Goal: Task Accomplishment & Management: Use online tool/utility

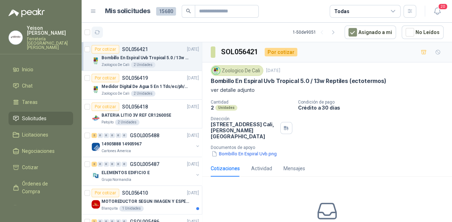
click at [98, 33] on icon "button" at bounding box center [97, 32] width 6 height 6
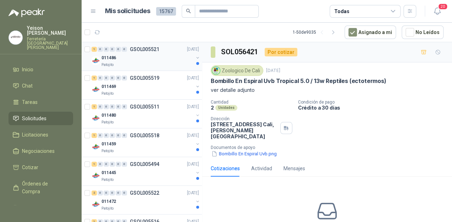
click at [145, 63] on div "Patojito" at bounding box center [148, 65] width 92 height 6
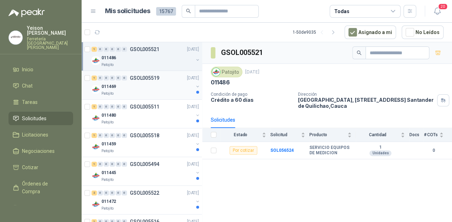
click at [159, 90] on div "011469" at bounding box center [148, 86] width 92 height 9
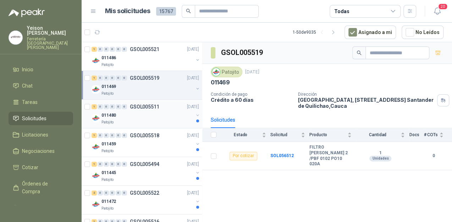
scroll to position [28, 0]
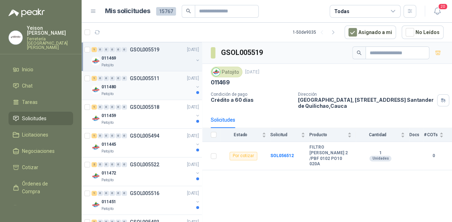
click at [160, 92] on div "Patojito" at bounding box center [148, 94] width 92 height 6
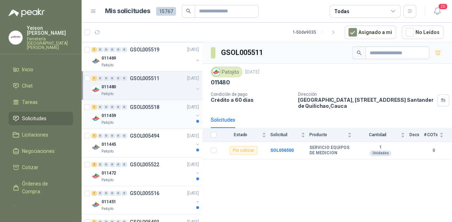
click at [150, 112] on div "011459" at bounding box center [148, 115] width 92 height 9
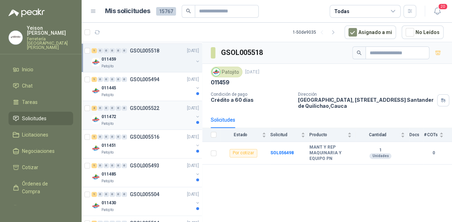
scroll to position [85, 0]
click at [161, 83] on div "011445" at bounding box center [148, 87] width 92 height 9
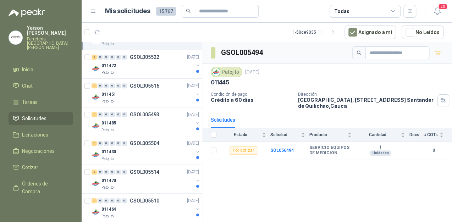
scroll to position [142, 0]
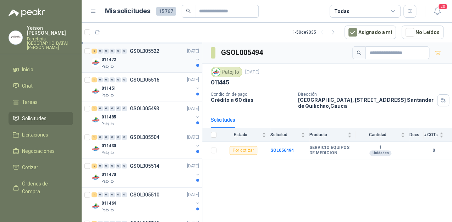
click at [158, 64] on div "Patojito" at bounding box center [148, 67] width 92 height 6
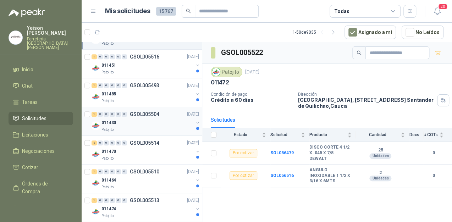
scroll to position [170, 0]
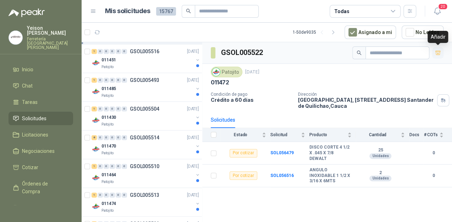
click at [437, 53] on icon "button" at bounding box center [438, 53] width 6 height 6
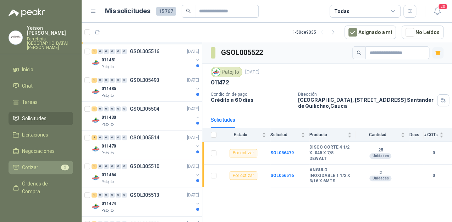
click at [49, 164] on li "Cotizar 2" at bounding box center [41, 168] width 56 height 8
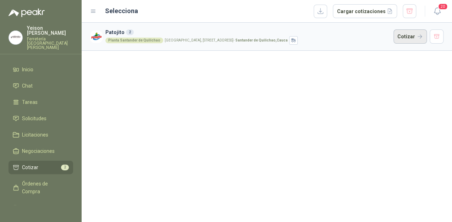
click at [408, 40] on button "Cotizar" at bounding box center [410, 36] width 33 height 14
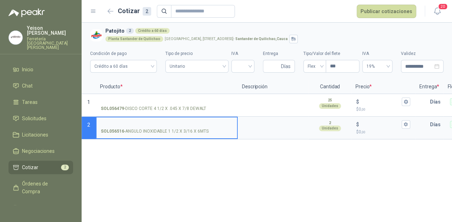
click at [152, 124] on input "SOL056516 - ANGULO INOXIDABLE 1 1/2 X 3/16 X 6MTS" at bounding box center [167, 124] width 132 height 5
click at [197, 124] on input "**********" at bounding box center [167, 124] width 132 height 5
type input "**********"
click at [365, 125] on input "$ $ 0 ,00" at bounding box center [381, 124] width 40 height 5
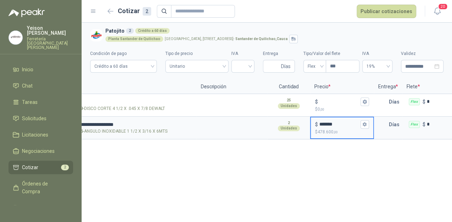
scroll to position [0, 45]
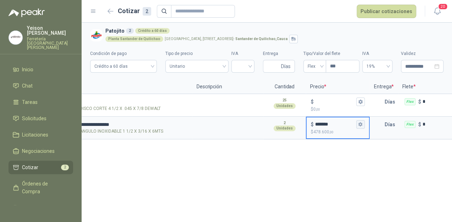
type input "*******"
click at [364, 126] on button "$ ******* $ 478.600 ,00" at bounding box center [361, 124] width 9 height 9
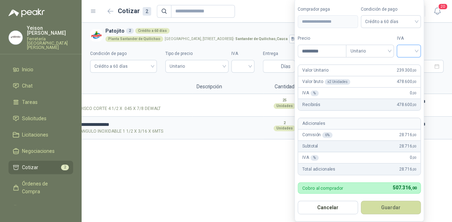
click at [417, 49] on input "search" at bounding box center [409, 50] width 16 height 11
click at [408, 63] on div "19%" at bounding box center [410, 66] width 13 height 8
click at [383, 206] on button "Guardar" at bounding box center [392, 207] width 61 height 13
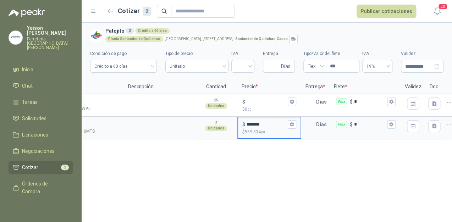
scroll to position [0, 125]
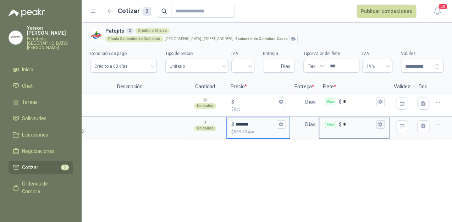
click at [382, 125] on icon "button" at bounding box center [380, 124] width 5 height 5
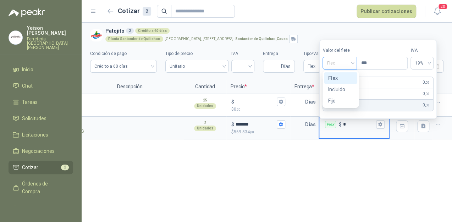
click at [352, 62] on span "Flex" at bounding box center [340, 63] width 26 height 11
click at [341, 88] on div "Incluido" at bounding box center [340, 90] width 25 height 8
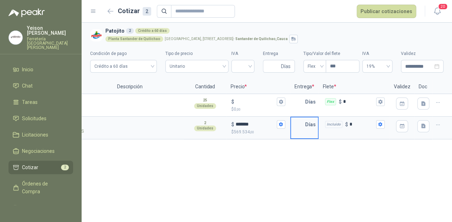
click at [303, 125] on input "text" at bounding box center [298, 125] width 14 height 14
type input "*"
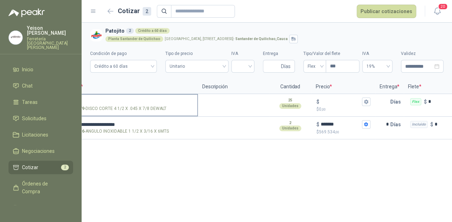
click at [131, 98] on label "SOL056479 - DISCO CORTE 4 1/2 X .045 X 7/8 DEWALT" at bounding box center [127, 105] width 141 height 20
click at [131, 99] on input "SOL056479 - DISCO CORTE 4 1/2 X .045 X 7/8 DEWALT" at bounding box center [127, 101] width 132 height 5
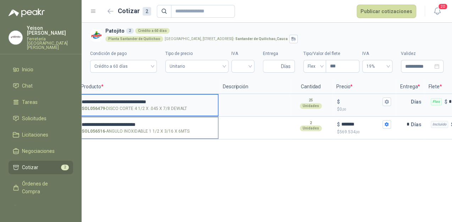
click at [113, 124] on input "**********" at bounding box center [148, 124] width 132 height 5
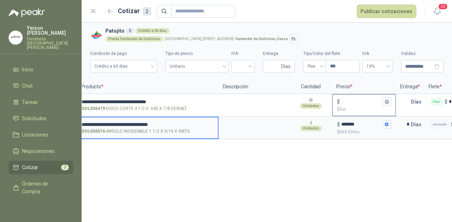
type input "**********"
click at [352, 99] on input "$ $ 0 ,00" at bounding box center [362, 101] width 40 height 5
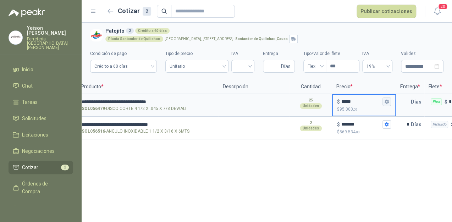
type input "*****"
click at [389, 100] on icon "button" at bounding box center [387, 101] width 5 height 5
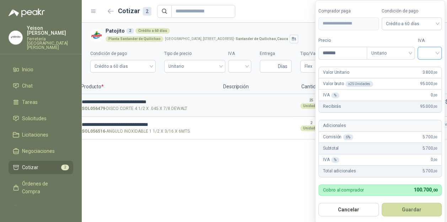
click at [433, 50] on input "search" at bounding box center [429, 52] width 16 height 11
click at [428, 68] on div "19%" at bounding box center [430, 68] width 13 height 8
click at [421, 213] on button "Guardar" at bounding box center [412, 209] width 61 height 13
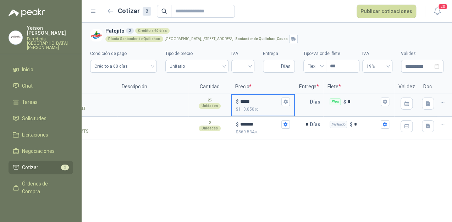
scroll to position [0, 125]
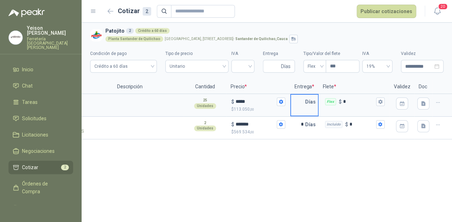
click at [304, 103] on input "text" at bounding box center [298, 102] width 14 height 14
type input "*"
click at [384, 102] on button "Flex $ *" at bounding box center [380, 102] width 9 height 9
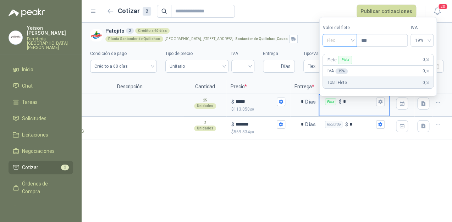
click at [353, 38] on span "Flex" at bounding box center [340, 40] width 26 height 11
click at [339, 68] on div "Incluido" at bounding box center [340, 67] width 25 height 8
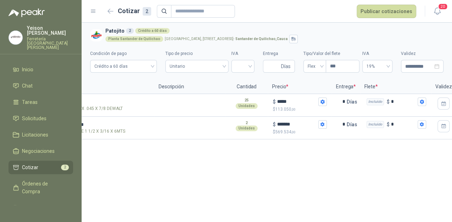
scroll to position [0, 0]
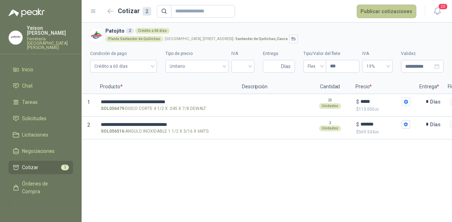
click at [402, 9] on button "Publicar cotizaciones" at bounding box center [387, 11] width 60 height 13
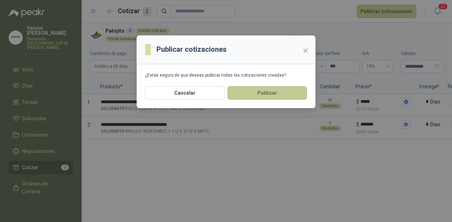
click at [244, 91] on button "Publicar" at bounding box center [268, 92] width 80 height 13
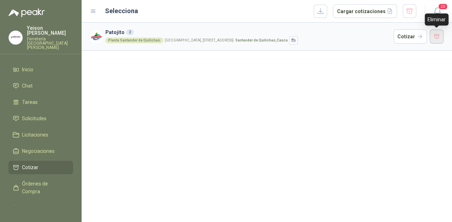
click at [437, 38] on button "button" at bounding box center [437, 36] width 14 height 14
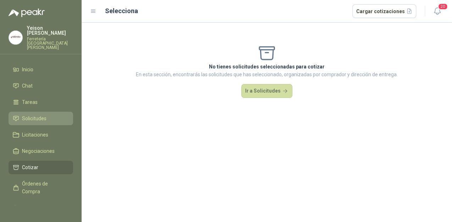
click at [31, 115] on span "Solicitudes" at bounding box center [34, 119] width 25 height 8
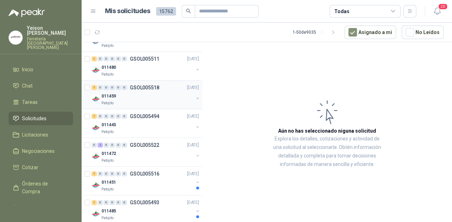
scroll to position [57, 0]
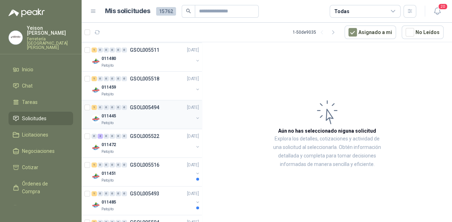
click at [144, 116] on div "011445" at bounding box center [148, 116] width 92 height 9
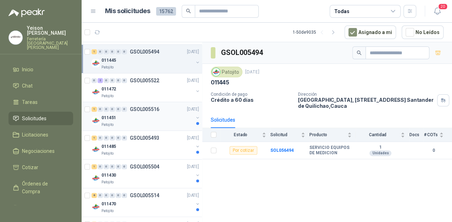
scroll to position [114, 0]
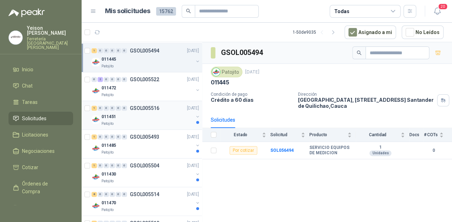
click at [144, 120] on div "011451" at bounding box center [148, 117] width 92 height 9
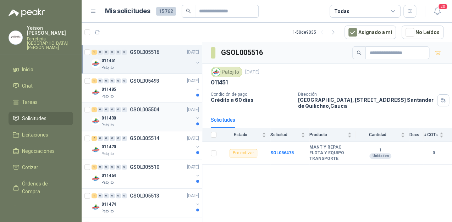
scroll to position [170, 0]
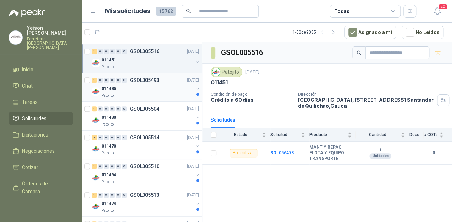
click at [163, 93] on div "Patojito" at bounding box center [148, 96] width 92 height 6
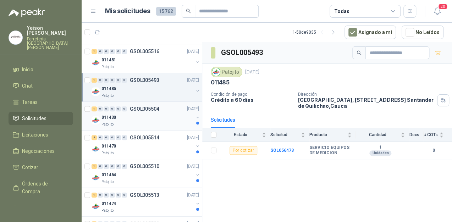
click at [156, 119] on div "011430" at bounding box center [148, 117] width 92 height 9
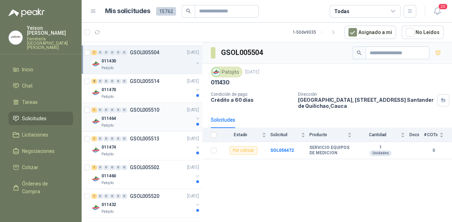
scroll to position [227, 0]
click at [165, 82] on div "8 0 0 0 0 0 GSOL005514 17/09/25" at bounding box center [146, 81] width 109 height 9
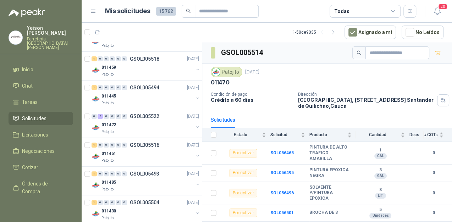
scroll to position [28, 0]
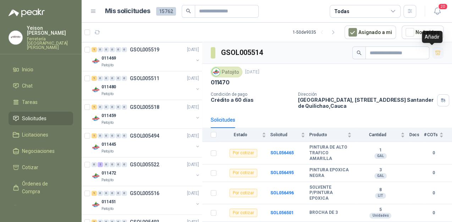
click at [435, 51] on icon "button" at bounding box center [438, 53] width 6 height 6
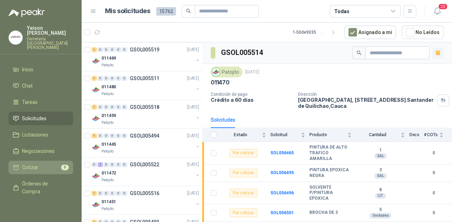
click at [38, 164] on li "Cotizar 8" at bounding box center [41, 168] width 56 height 8
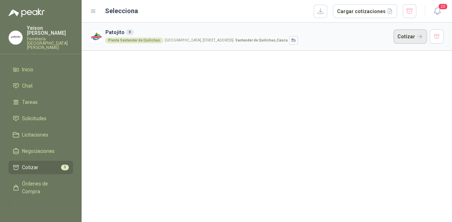
click at [406, 38] on button "Cotizar" at bounding box center [410, 36] width 33 height 14
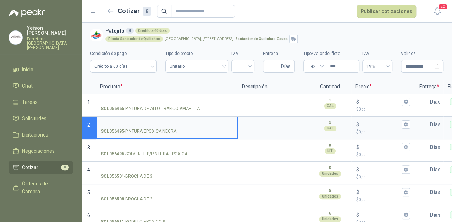
click at [115, 125] on input "SOL056495 - PINTURA EPOXICA NEGRA" at bounding box center [167, 124] width 132 height 5
drag, startPoint x: 372, startPoint y: 117, endPoint x: 370, endPoint y: 122, distance: 5.4
click at [372, 118] on div "$ $ 0 ,00" at bounding box center [383, 128] width 62 height 21
click at [372, 122] on input "$ $ 0 ,00" at bounding box center [381, 124] width 40 height 5
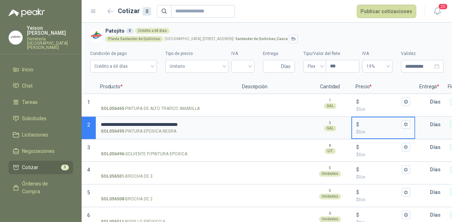
click at [370, 123] on input "$ $ 0 ,00" at bounding box center [381, 124] width 40 height 5
type input "*******"
click at [402, 127] on div "$ *******" at bounding box center [384, 124] width 54 height 9
click at [401, 127] on input "*******" at bounding box center [381, 124] width 40 height 5
click at [404, 126] on icon "button" at bounding box center [406, 124] width 5 height 5
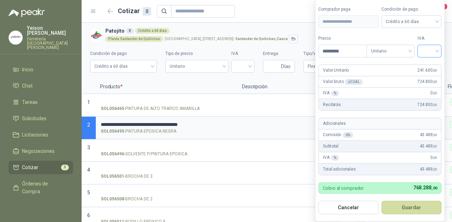
click at [437, 49] on input "search" at bounding box center [430, 50] width 16 height 11
click at [428, 64] on div "19%" at bounding box center [431, 66] width 13 height 8
click at [416, 203] on button "Guardar" at bounding box center [412, 207] width 61 height 13
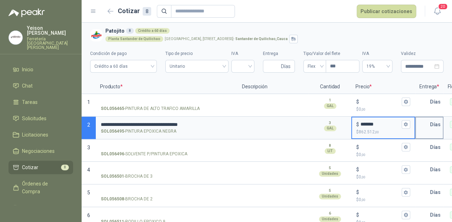
click at [425, 124] on input "text" at bounding box center [423, 125] width 14 height 14
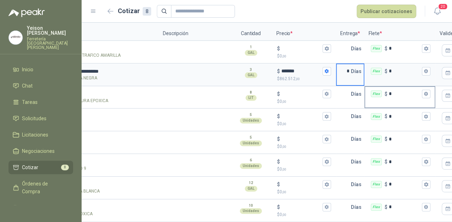
scroll to position [0, 85]
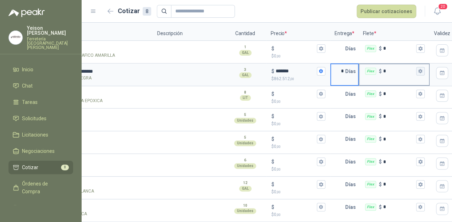
type input "*"
click at [421, 67] on button "Flex $ *" at bounding box center [421, 71] width 9 height 9
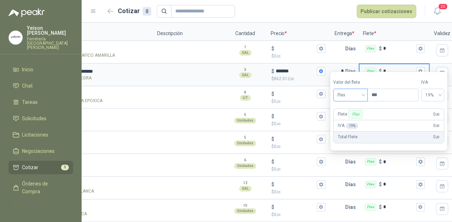
click at [364, 93] on span "Flex" at bounding box center [351, 95] width 26 height 11
click at [349, 119] on div "Incluido" at bounding box center [351, 121] width 25 height 8
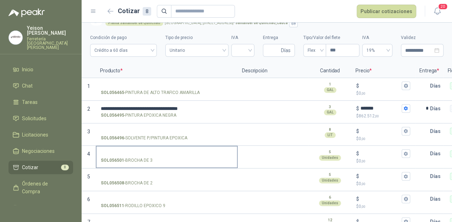
scroll to position [1, 0]
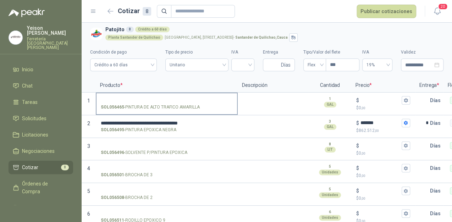
click at [132, 100] on input "SOL056465 - PINTURA DE ALTO TRAFICO AMARILLA" at bounding box center [167, 100] width 132 height 5
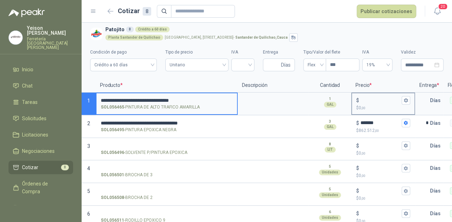
click at [365, 100] on input "$ $ 0 ,00" at bounding box center [381, 100] width 40 height 5
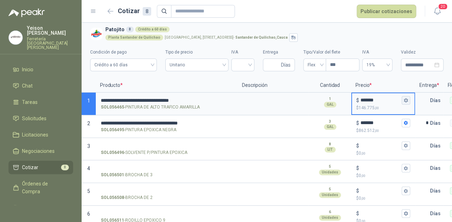
type input "*******"
click at [407, 101] on icon "button" at bounding box center [406, 100] width 4 height 4
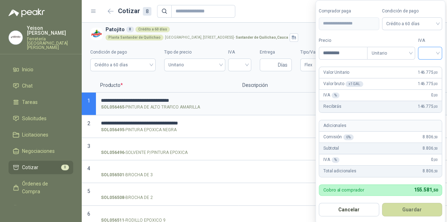
click at [436, 50] on input "search" at bounding box center [430, 52] width 16 height 11
click at [429, 64] on div "19%" at bounding box center [431, 68] width 13 height 8
click at [418, 212] on button "Guardar" at bounding box center [412, 209] width 61 height 13
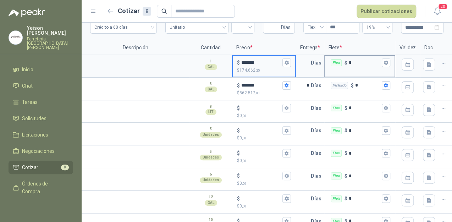
scroll to position [30, 0]
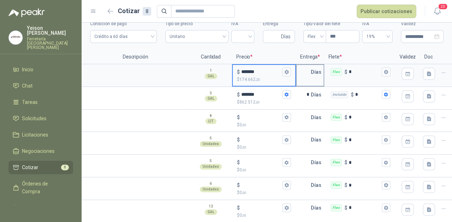
click at [308, 70] on input "text" at bounding box center [304, 72] width 14 height 14
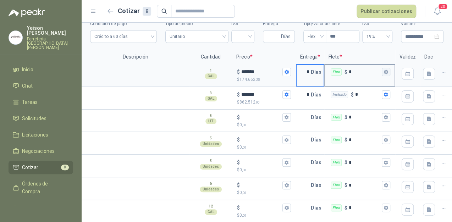
type input "*"
click at [385, 72] on icon "button" at bounding box center [386, 72] width 4 height 4
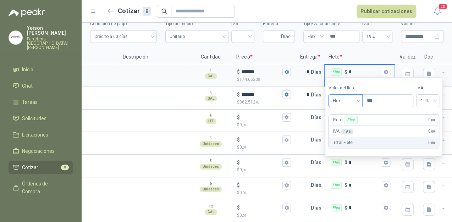
click at [363, 99] on div "Flex" at bounding box center [345, 100] width 34 height 13
click at [347, 124] on div "Incluido" at bounding box center [346, 127] width 25 height 8
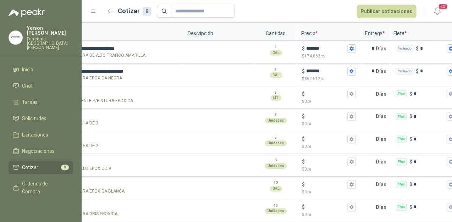
scroll to position [0, 0]
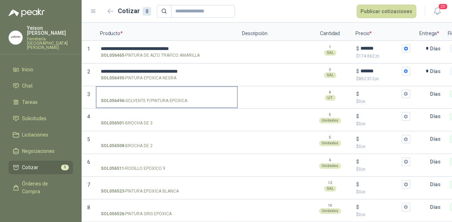
click at [146, 92] on input "SOL056496 - SOLVENTE P/PINTURA EPOXICA" at bounding box center [167, 94] width 132 height 5
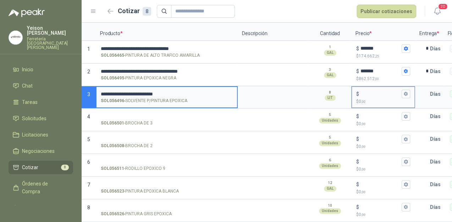
click at [361, 91] on input "$ $ 0 ,00" at bounding box center [381, 93] width 40 height 5
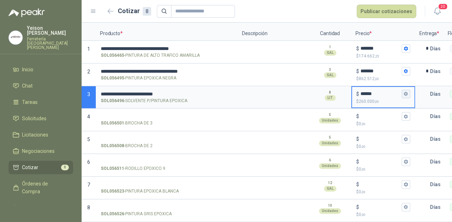
type input "******"
click at [404, 92] on icon "button" at bounding box center [406, 94] width 5 height 5
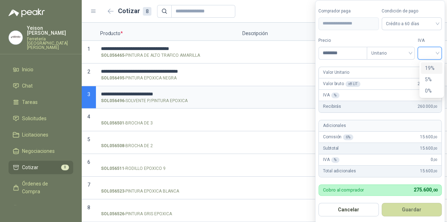
click at [439, 49] on div at bounding box center [429, 53] width 24 height 13
click at [430, 68] on div "19%" at bounding box center [431, 68] width 13 height 8
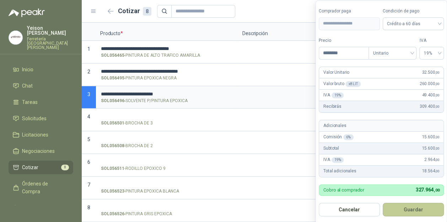
click at [426, 208] on button "Guardar" at bounding box center [412, 209] width 61 height 13
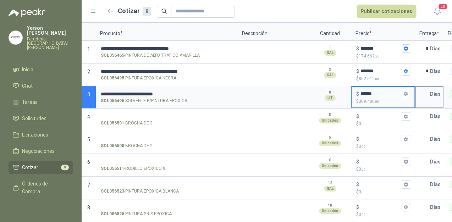
click at [428, 88] on input "text" at bounding box center [423, 94] width 14 height 14
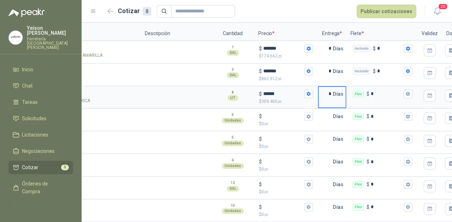
scroll to position [0, 114]
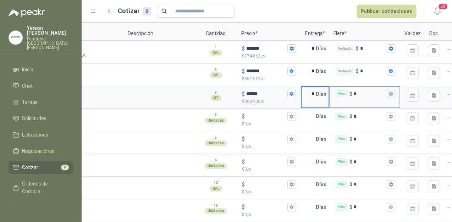
type input "*"
click at [393, 90] on button "Flex $ *" at bounding box center [391, 94] width 9 height 9
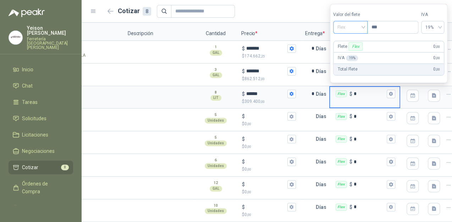
click at [364, 26] on span "Flex" at bounding box center [351, 27] width 26 height 11
click at [349, 53] on div "Incluido" at bounding box center [351, 54] width 25 height 8
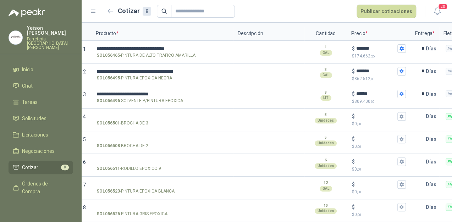
scroll to position [0, 0]
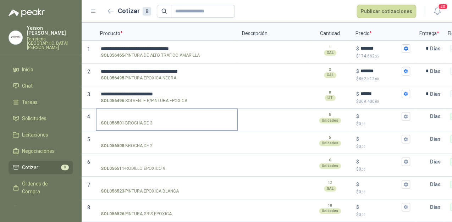
click at [143, 114] on input "SOL056501 - BROCHA DE 3" at bounding box center [167, 116] width 132 height 5
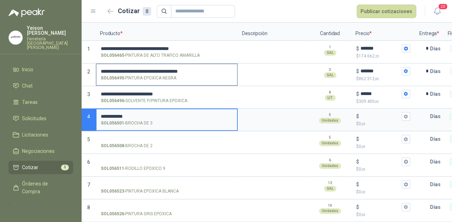
type input "**********"
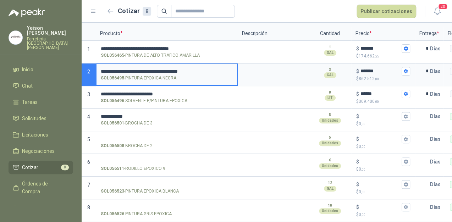
drag, startPoint x: 198, startPoint y: 65, endPoint x: 101, endPoint y: 66, distance: 97.3
click at [101, 69] on input "**********" at bounding box center [167, 71] width 132 height 5
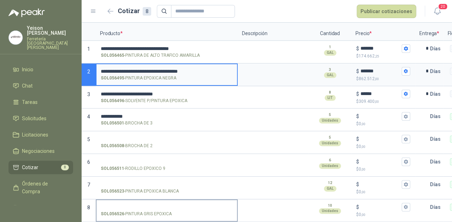
click at [130, 205] on input "SOL056526 - PINTURA GRIS EPOXICA" at bounding box center [167, 207] width 132 height 5
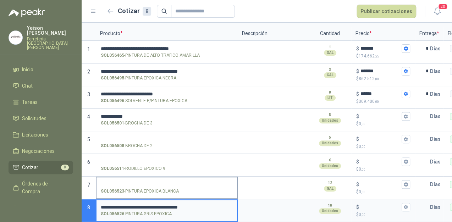
click at [136, 182] on input "SOL056523 - PINTURA EPOXICA BLANCA" at bounding box center [167, 184] width 132 height 5
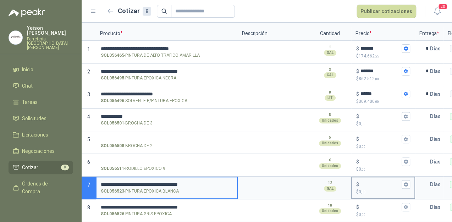
click at [365, 182] on input "$ $ 0 ,00" at bounding box center [381, 184] width 40 height 5
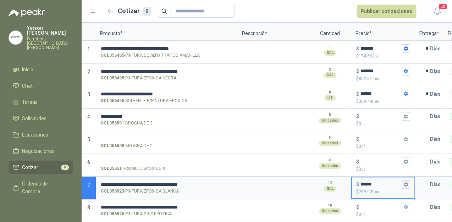
type input "******"
click at [407, 183] on icon "button" at bounding box center [406, 185] width 4 height 4
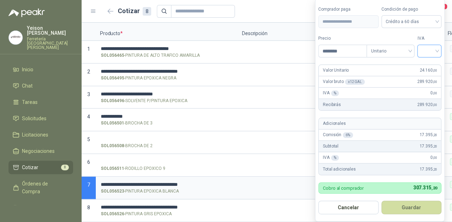
click at [436, 47] on input "search" at bounding box center [430, 50] width 16 height 11
drag, startPoint x: 426, startPoint y: 65, endPoint x: 425, endPoint y: 77, distance: 11.8
click at [426, 65] on div "19%" at bounding box center [431, 66] width 13 height 8
click at [349, 51] on input "********" at bounding box center [343, 51] width 49 height 12
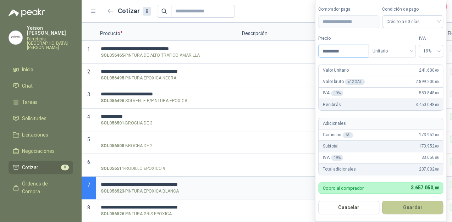
type input "*********"
click at [411, 203] on button "Guardar" at bounding box center [412, 207] width 61 height 13
type input "*******"
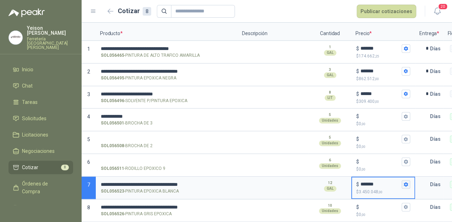
click at [407, 183] on icon "button" at bounding box center [406, 185] width 4 height 4
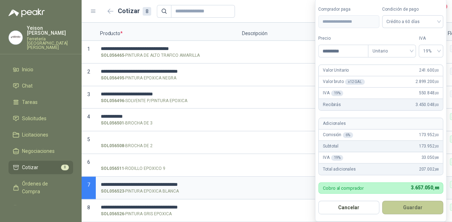
click at [404, 207] on button "Guardar" at bounding box center [412, 207] width 61 height 13
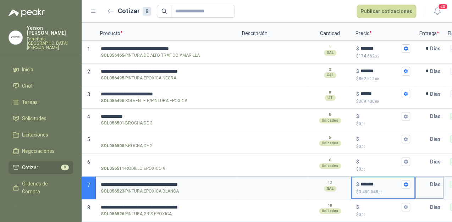
click at [425, 178] on input "text" at bounding box center [423, 185] width 14 height 14
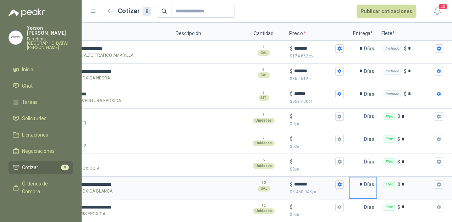
scroll to position [0, 67]
type input "*"
click at [440, 183] on icon "button" at bounding box center [439, 185] width 4 height 4
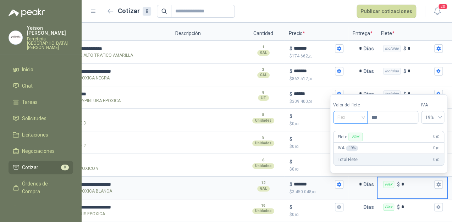
click at [361, 114] on span "Flex" at bounding box center [351, 117] width 26 height 11
click at [348, 145] on div "Incluido" at bounding box center [351, 144] width 25 height 8
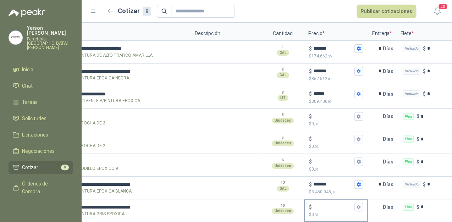
scroll to position [0, 45]
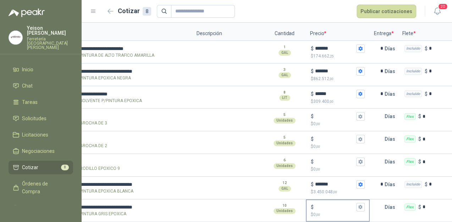
click at [324, 203] on div "$" at bounding box center [338, 207] width 54 height 9
click at [324, 205] on input "$ $ 0 ,00" at bounding box center [335, 207] width 40 height 5
type input "*******"
click at [361, 205] on icon "button" at bounding box center [361, 207] width 4 height 4
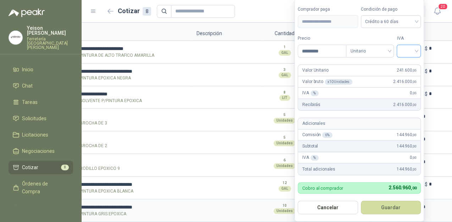
click at [416, 49] on input "search" at bounding box center [409, 50] width 16 height 11
click at [408, 68] on div "19%" at bounding box center [410, 66] width 13 height 8
click at [393, 209] on button "Guardar" at bounding box center [392, 207] width 61 height 13
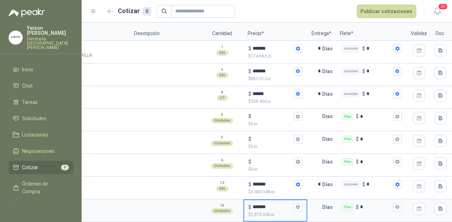
scroll to position [0, 117]
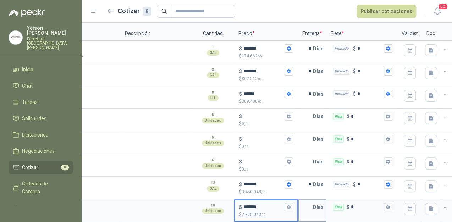
click at [309, 201] on input "text" at bounding box center [306, 207] width 14 height 14
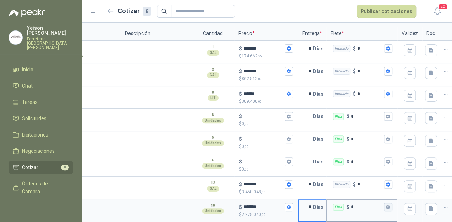
type input "*"
click at [387, 205] on icon "button" at bounding box center [388, 207] width 4 height 4
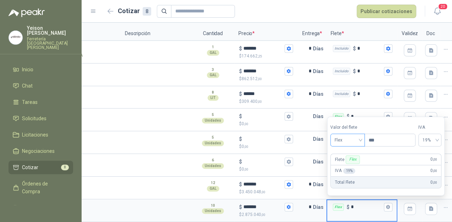
click at [365, 139] on div "Flex" at bounding box center [348, 140] width 34 height 13
click at [344, 164] on div "Incluido" at bounding box center [348, 167] width 25 height 8
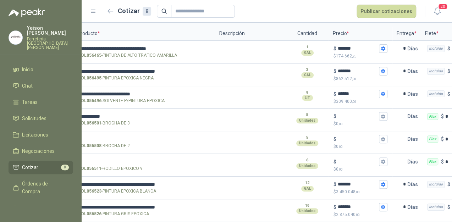
scroll to position [0, 0]
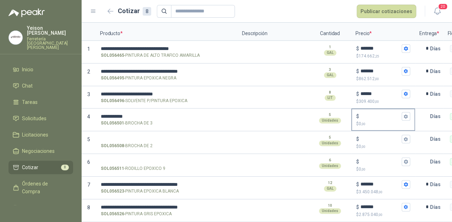
click at [371, 115] on div "$" at bounding box center [384, 116] width 54 height 9
click at [371, 115] on input "$ $ 0 ,00" at bounding box center [381, 116] width 40 height 5
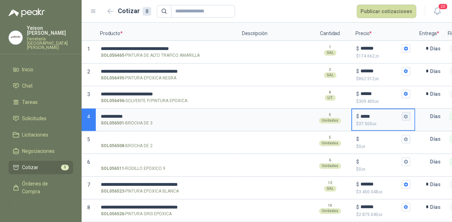
click at [402, 112] on button "$ ***** $ 37.500 ,00" at bounding box center [406, 116] width 9 height 9
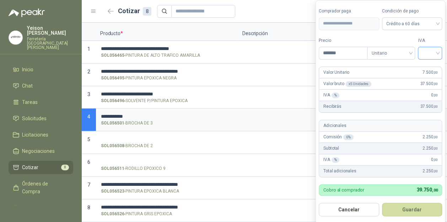
click at [437, 53] on input "search" at bounding box center [430, 52] width 16 height 11
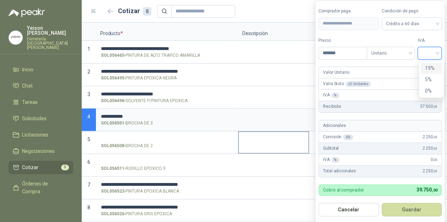
click at [291, 143] on div at bounding box center [273, 142] width 71 height 23
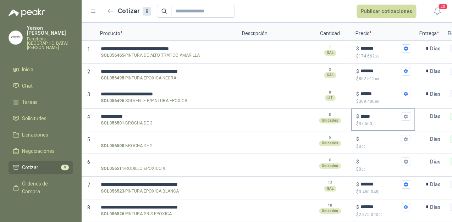
click at [368, 114] on div "$ *****" at bounding box center [384, 116] width 54 height 9
click at [368, 114] on input "*****" at bounding box center [381, 116] width 40 height 5
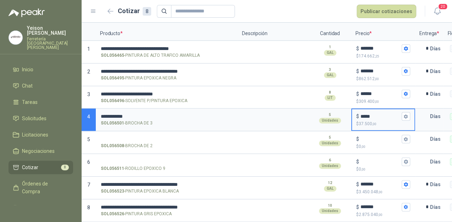
click at [369, 114] on input "*****" at bounding box center [381, 116] width 40 height 5
type input "*"
type input "***"
type input "**"
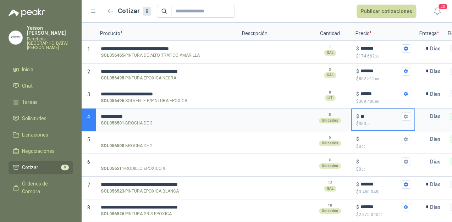
type input "****"
type input "***"
type input "*****"
type input "*******"
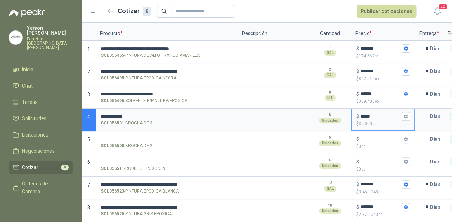
type input "******"
type input "********"
type input "*****"
type input "*******"
type input "*****"
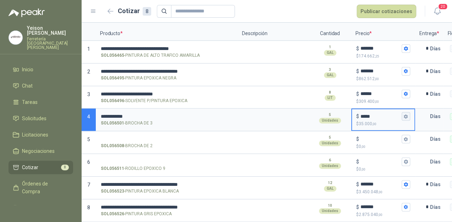
click at [405, 114] on icon "button" at bounding box center [406, 116] width 5 height 5
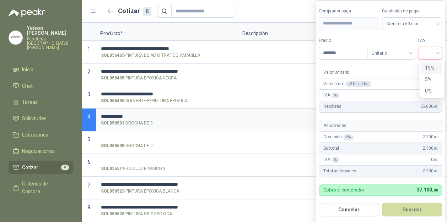
click at [436, 52] on input "search" at bounding box center [430, 52] width 16 height 11
click at [428, 69] on div "19%" at bounding box center [431, 68] width 13 height 8
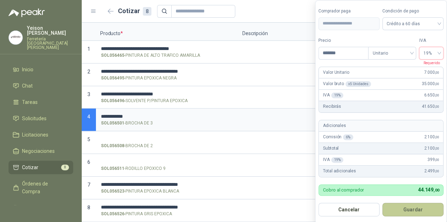
click at [431, 209] on button "Guardar" at bounding box center [412, 209] width 61 height 13
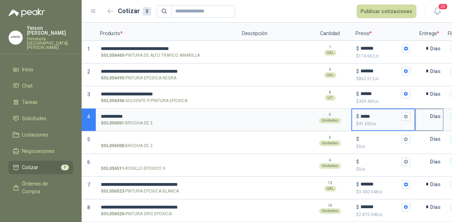
click at [429, 116] on input "text" at bounding box center [423, 116] width 14 height 14
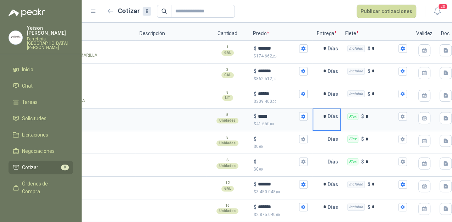
scroll to position [0, 131]
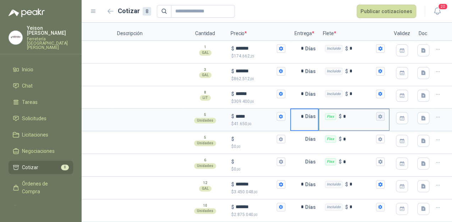
type input "*"
click at [378, 114] on icon "button" at bounding box center [380, 116] width 5 height 5
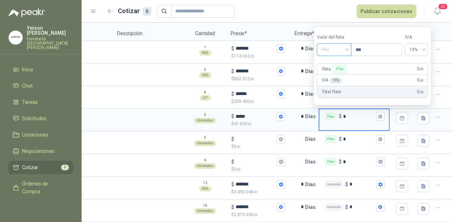
click at [347, 45] on span "Flex" at bounding box center [334, 49] width 26 height 11
click at [338, 75] on div "Incluido" at bounding box center [335, 76] width 25 height 8
click at [297, 136] on input "text" at bounding box center [298, 139] width 14 height 14
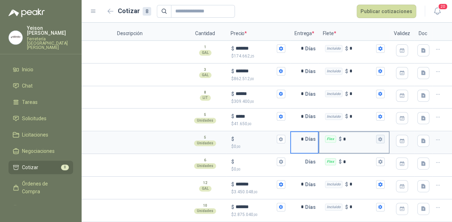
type input "*"
click at [377, 136] on button "Flex $ *" at bounding box center [380, 139] width 9 height 9
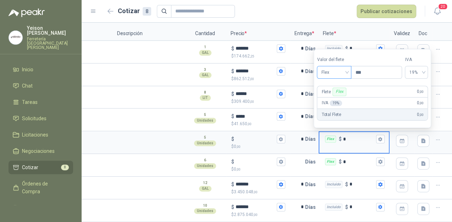
click at [349, 72] on div "Flex" at bounding box center [334, 72] width 34 height 13
click at [331, 98] on div "Incluido" at bounding box center [335, 99] width 25 height 8
click at [378, 159] on icon "button" at bounding box center [380, 161] width 5 height 5
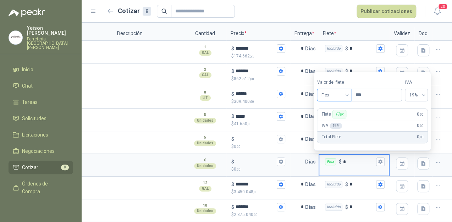
click at [346, 96] on span "Flex" at bounding box center [334, 95] width 26 height 11
click at [335, 123] on div "Incluido" at bounding box center [335, 122] width 25 height 8
click at [296, 155] on input "text" at bounding box center [298, 162] width 14 height 14
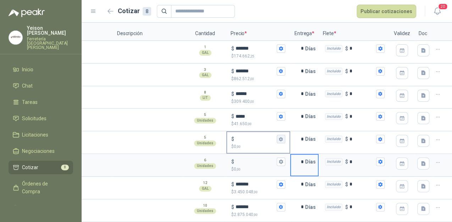
type input "*"
click at [277, 135] on button "$ $ 0 ,00" at bounding box center [281, 139] width 9 height 9
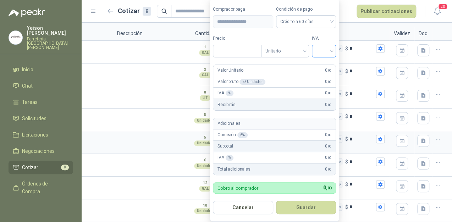
type input "***"
click at [327, 47] on input "search" at bounding box center [324, 50] width 16 height 11
click at [322, 67] on div "19%" at bounding box center [325, 66] width 13 height 8
drag, startPoint x: 309, startPoint y: 211, endPoint x: 310, endPoint y: 207, distance: 3.9
click at [310, 209] on button "Guardar" at bounding box center [307, 207] width 61 height 13
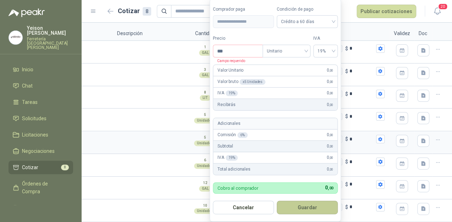
click at [320, 209] on button "Guardar" at bounding box center [307, 207] width 61 height 13
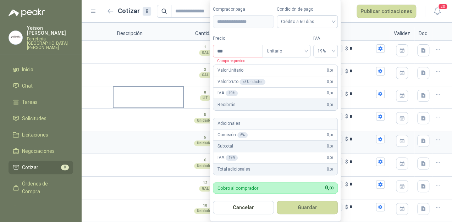
click at [148, 93] on textarea at bounding box center [149, 95] width 70 height 16
type input "*"
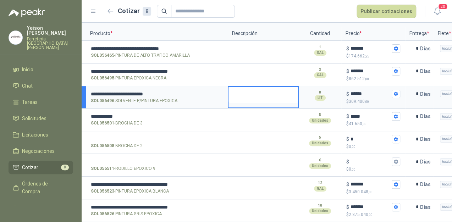
scroll to position [0, 0]
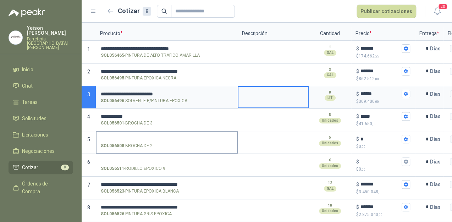
click at [129, 132] on label "SOL056508 - BROCHA DE 2" at bounding box center [167, 142] width 141 height 20
click at [129, 137] on input "SOL056508 - BROCHA DE 2" at bounding box center [167, 139] width 132 height 5
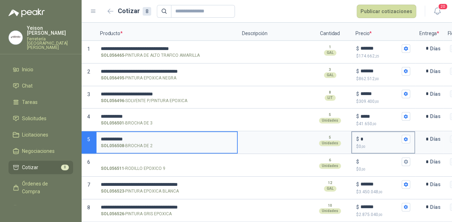
type input "**********"
click at [370, 137] on input "*" at bounding box center [381, 139] width 40 height 5
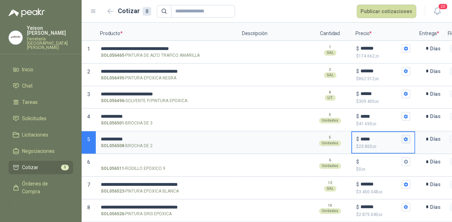
type input "*****"
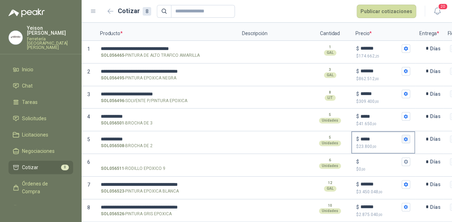
click at [405, 135] on button "$ ***** $ 23.800 ,00" at bounding box center [406, 139] width 9 height 9
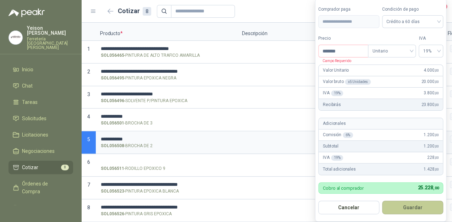
click at [416, 208] on button "Guardar" at bounding box center [412, 207] width 61 height 13
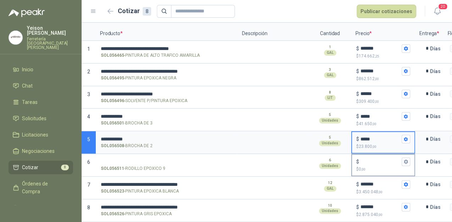
click at [368, 159] on div "$" at bounding box center [384, 162] width 54 height 9
click at [368, 159] on input "$ $ 0 ,00" at bounding box center [381, 161] width 40 height 5
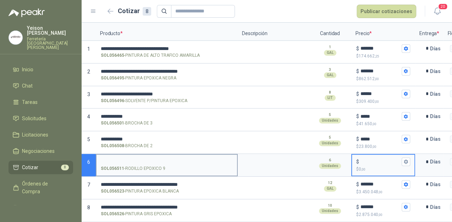
click at [162, 159] on input "SOL056511 - RODILLO EPOXICO 9" at bounding box center [167, 161] width 132 height 5
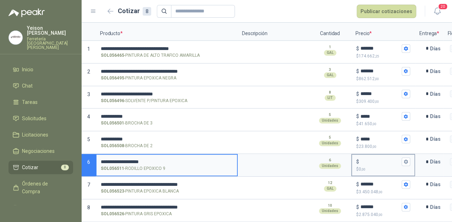
type input "**********"
click at [378, 159] on input "$ $ 0 ,00" at bounding box center [381, 161] width 40 height 5
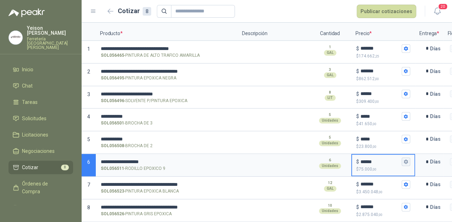
type input "******"
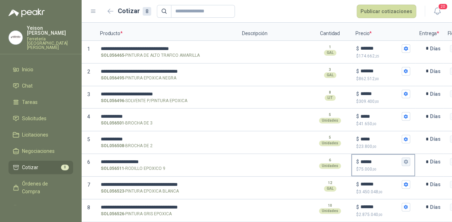
click at [403, 158] on button "$ ****** $ 75.000 ,00" at bounding box center [406, 162] width 9 height 9
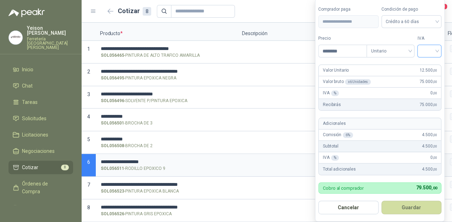
click at [437, 47] on input "search" at bounding box center [430, 50] width 16 height 11
click at [430, 64] on div "19%" at bounding box center [431, 66] width 13 height 8
click at [423, 205] on button "Guardar" at bounding box center [412, 207] width 61 height 13
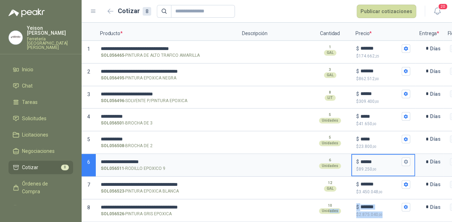
drag, startPoint x: 330, startPoint y: 216, endPoint x: 415, endPoint y: 217, distance: 85.2
click at [415, 217] on div "**********" at bounding box center [267, 125] width 371 height 196
click at [391, 15] on button "Publicar cotizaciones" at bounding box center [387, 11] width 60 height 13
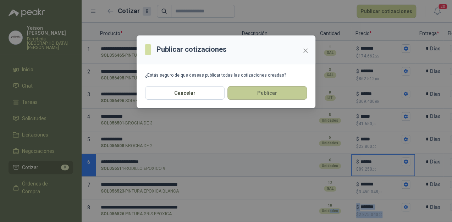
click at [282, 88] on button "Publicar" at bounding box center [268, 92] width 80 height 13
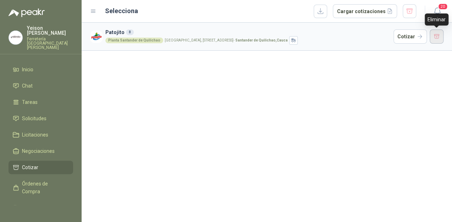
click at [439, 38] on button "button" at bounding box center [437, 36] width 14 height 14
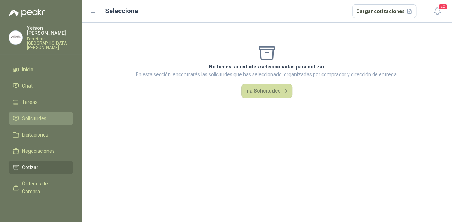
click at [27, 115] on span "Solicitudes" at bounding box center [34, 119] width 25 height 8
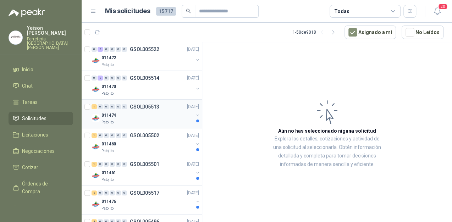
click at [137, 118] on div "011474" at bounding box center [148, 115] width 92 height 9
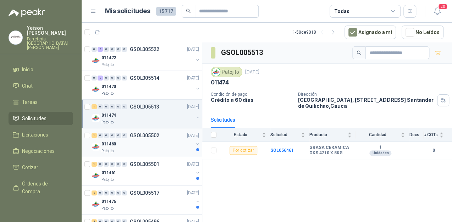
click at [131, 141] on div "011460" at bounding box center [148, 144] width 92 height 9
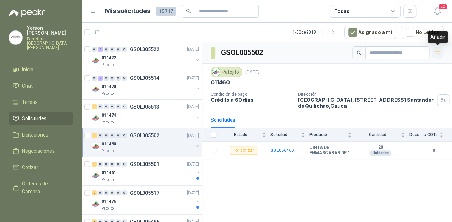
click at [438, 50] on icon "button" at bounding box center [438, 53] width 6 height 6
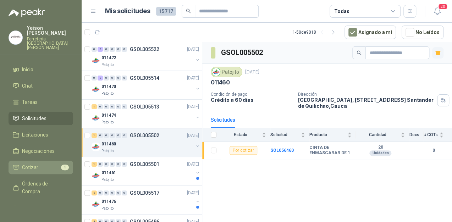
click at [31, 164] on span "Cotizar" at bounding box center [30, 168] width 16 height 8
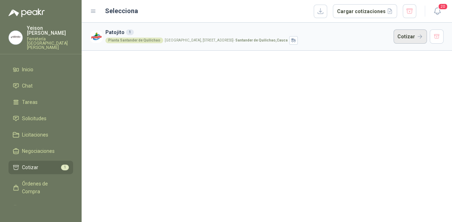
click at [418, 37] on button "Cotizar" at bounding box center [410, 36] width 33 height 14
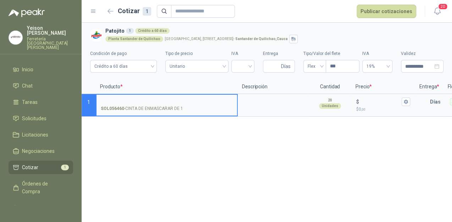
click at [127, 99] on input "SOL056460 - CINTA DE ENMASCARAR DE 1" at bounding box center [167, 101] width 132 height 5
type input "**********"
click at [369, 100] on input "$ $ 0 ,00" at bounding box center [381, 101] width 40 height 5
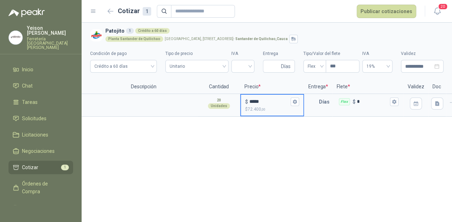
scroll to position [0, 114]
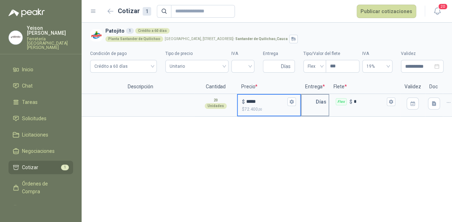
type input "*****"
click at [308, 103] on input "text" at bounding box center [309, 102] width 14 height 14
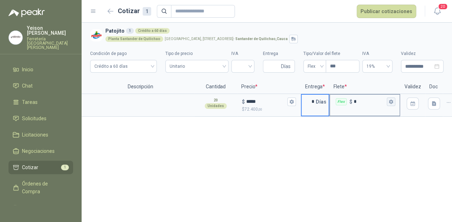
type input "*"
click at [392, 102] on icon "button" at bounding box center [391, 101] width 5 height 5
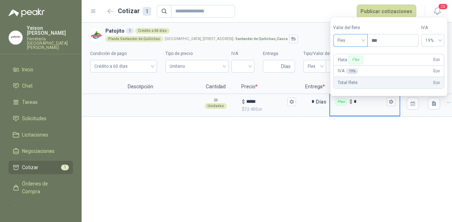
click at [364, 40] on span "Flex" at bounding box center [351, 40] width 26 height 11
click at [350, 67] on div "Incluido" at bounding box center [351, 67] width 25 height 8
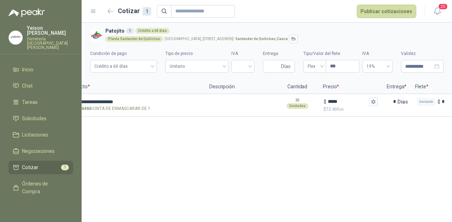
scroll to position [0, 0]
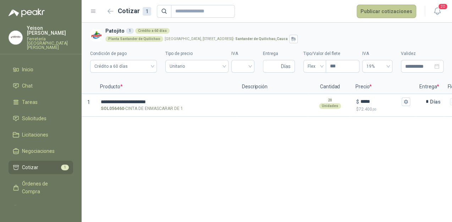
click at [369, 12] on button "Publicar cotizaciones" at bounding box center [387, 11] width 60 height 13
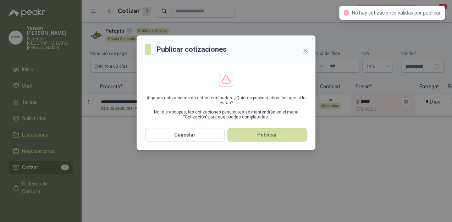
click at [389, 103] on div "Publicar cotizaciones Algunas cotizaciones no están terminadas. ¿Quieres public…" at bounding box center [226, 111] width 452 height 222
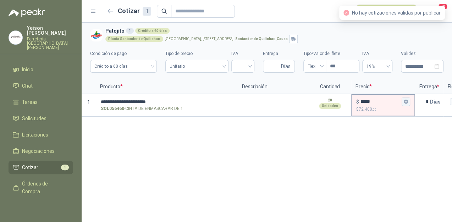
click at [405, 101] on icon "button" at bounding box center [406, 102] width 4 height 4
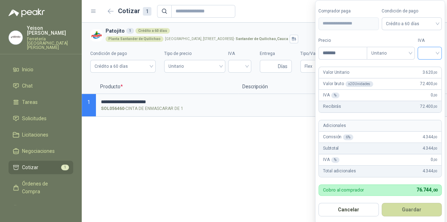
click at [437, 51] on input "search" at bounding box center [429, 52] width 16 height 11
click at [425, 68] on div "19%" at bounding box center [430, 68] width 13 height 8
click at [409, 207] on button "Guardar" at bounding box center [412, 209] width 61 height 13
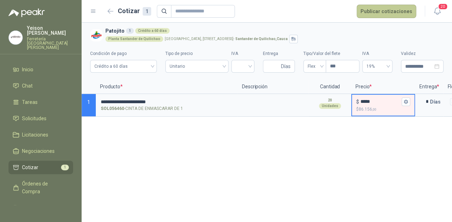
click at [398, 7] on button "Publicar cotizaciones" at bounding box center [387, 11] width 60 height 13
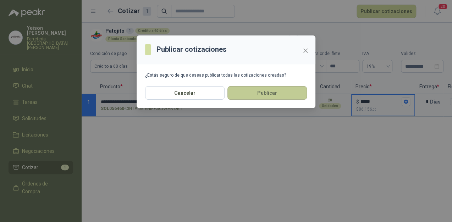
click at [264, 96] on button "Publicar" at bounding box center [268, 92] width 80 height 13
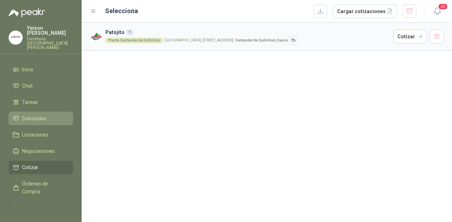
click at [37, 115] on span "Solicitudes" at bounding box center [34, 119] width 25 height 8
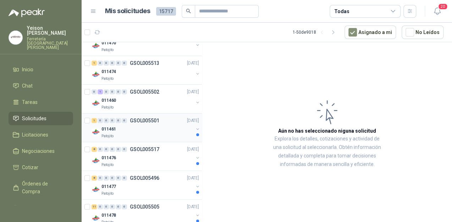
scroll to position [57, 0]
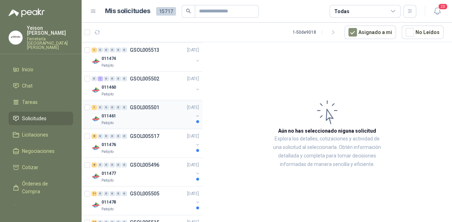
click at [123, 119] on div "011461" at bounding box center [148, 116] width 92 height 9
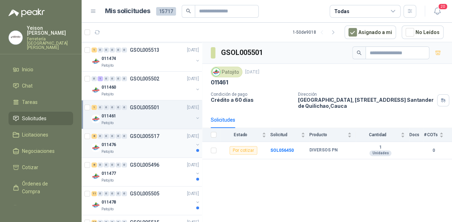
click at [114, 142] on p "011476" at bounding box center [109, 145] width 15 height 7
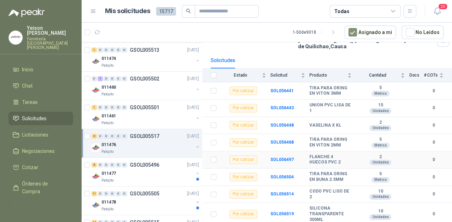
scroll to position [60, 0]
click at [109, 172] on p "011477" at bounding box center [109, 173] width 15 height 7
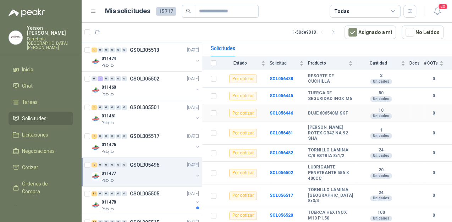
scroll to position [82, 0]
click at [115, 201] on p "011478" at bounding box center [109, 202] width 15 height 7
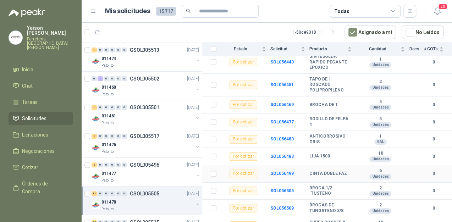
scroll to position [123, 0]
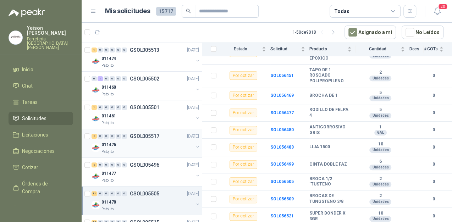
click at [130, 147] on div "011476" at bounding box center [148, 145] width 92 height 9
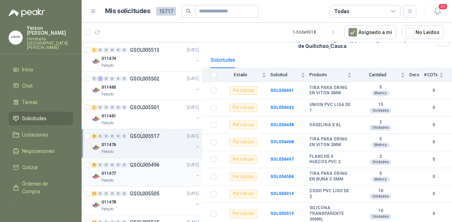
scroll to position [60, 0]
click at [112, 178] on p "Patojito" at bounding box center [108, 181] width 12 height 6
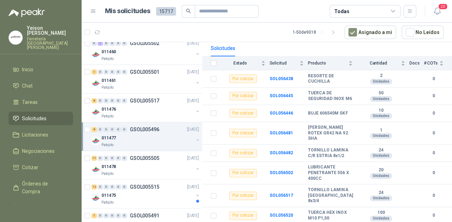
scroll to position [142, 0]
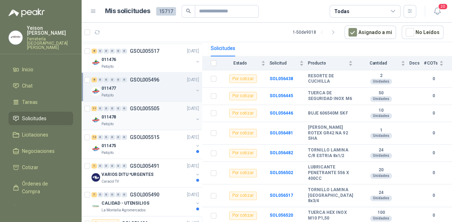
click at [152, 118] on div "011478" at bounding box center [148, 117] width 92 height 9
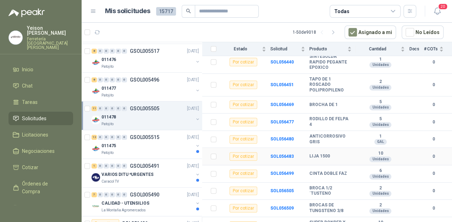
scroll to position [123, 0]
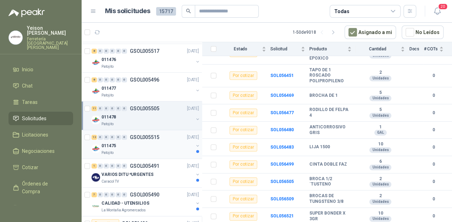
click at [130, 146] on div "011475" at bounding box center [148, 146] width 92 height 9
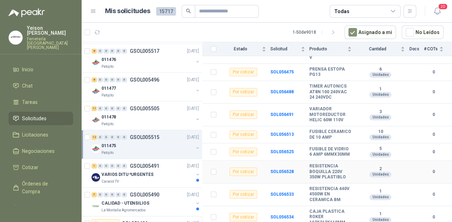
scroll to position [178, 0]
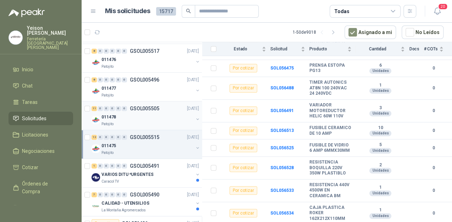
click at [126, 122] on div "Patojito" at bounding box center [148, 124] width 92 height 6
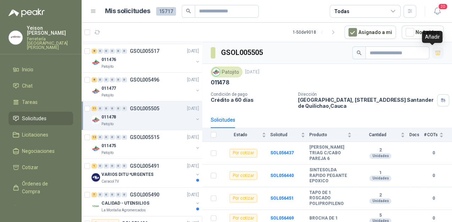
click at [433, 54] on button "button" at bounding box center [438, 52] width 11 height 11
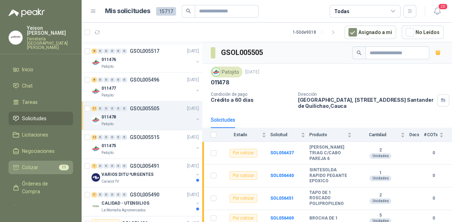
click at [46, 164] on li "Cotizar 11" at bounding box center [41, 168] width 56 height 8
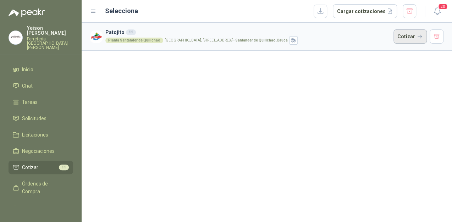
click at [408, 34] on button "Cotizar" at bounding box center [410, 36] width 33 height 14
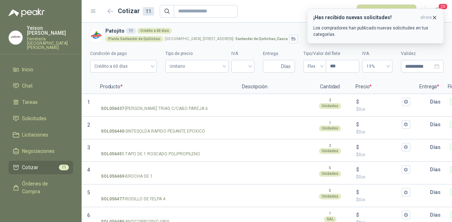
click at [436, 16] on icon "button" at bounding box center [435, 18] width 6 height 6
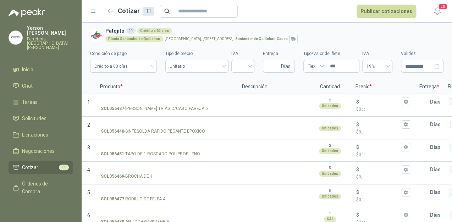
click at [51, 164] on li "Cotizar 11" at bounding box center [41, 168] width 56 height 8
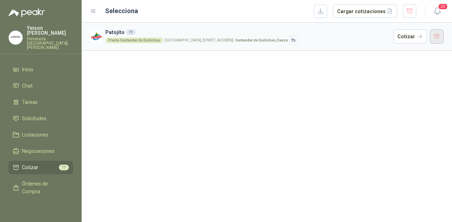
click at [435, 33] on button "button" at bounding box center [437, 36] width 14 height 14
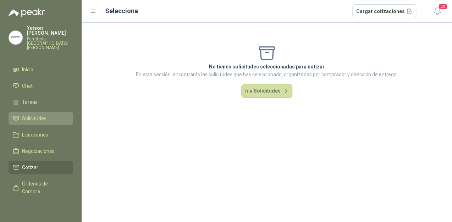
click at [36, 112] on link "Solicitudes" at bounding box center [41, 118] width 65 height 13
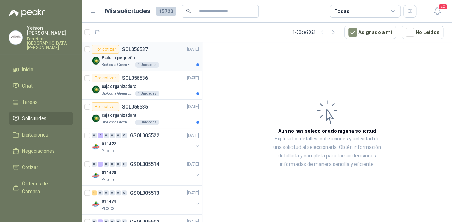
click at [131, 59] on p "Platero pequeño" at bounding box center [119, 58] width 34 height 7
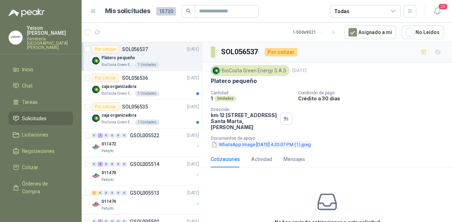
click at [245, 145] on button "WhatsApp Image 2025-09-17 at 4.20.07 PM (1).jpeg" at bounding box center [261, 144] width 101 height 7
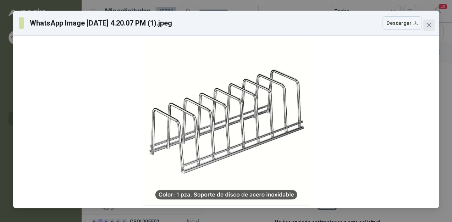
click at [426, 20] on button "Close" at bounding box center [429, 25] width 11 height 11
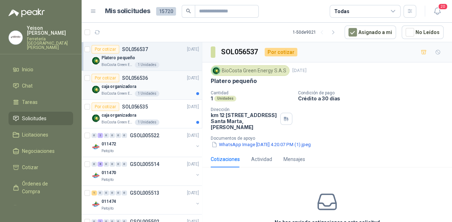
click at [128, 88] on p "caja organizadora" at bounding box center [119, 86] width 35 height 7
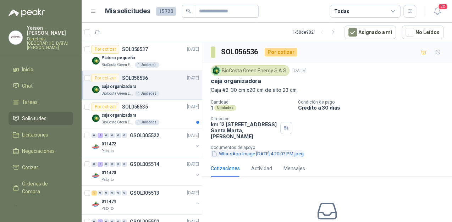
click at [247, 155] on button "WhatsApp Image 2025-09-17 at 4.20.07 PM.jpeg" at bounding box center [258, 153] width 94 height 7
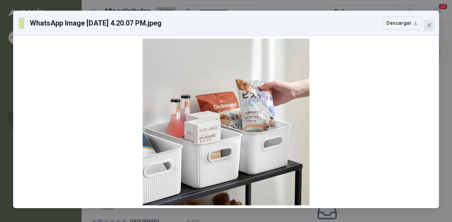
click at [424, 26] on span "Close" at bounding box center [429, 25] width 11 height 6
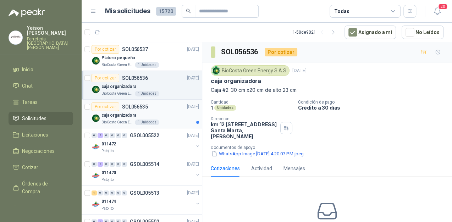
click at [116, 113] on p "caja organizadora" at bounding box center [119, 115] width 35 height 7
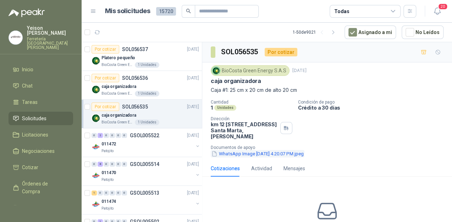
click at [238, 154] on button "WhatsApp Image 2025-09-17 at 4.20.07 PM.jpeg" at bounding box center [258, 153] width 94 height 7
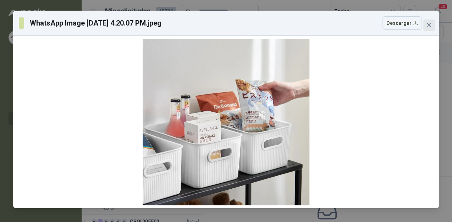
click at [434, 28] on span "Close" at bounding box center [429, 25] width 11 height 6
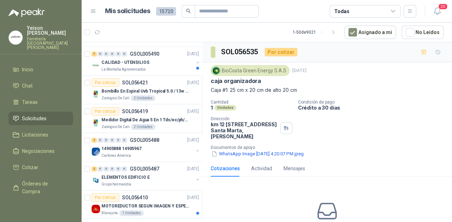
scroll to position [256, 0]
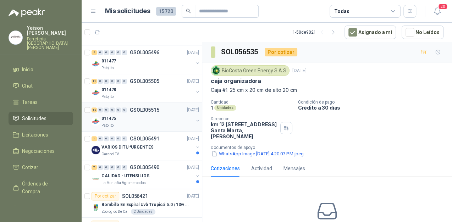
click at [135, 124] on div "Patojito" at bounding box center [148, 126] width 92 height 6
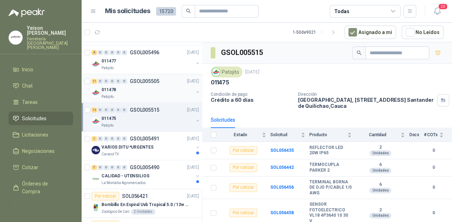
click at [143, 94] on div "Patojito" at bounding box center [148, 97] width 92 height 6
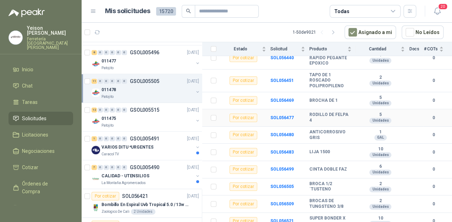
scroll to position [123, 0]
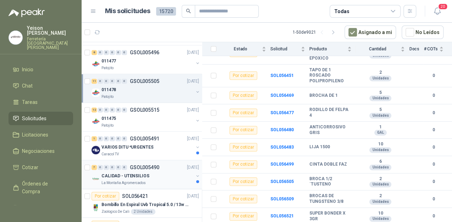
click at [133, 173] on p "CALIDAD - UTENSILIOS" at bounding box center [126, 176] width 48 height 7
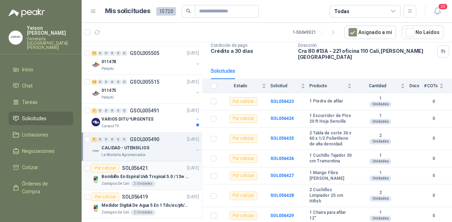
scroll to position [312, 0]
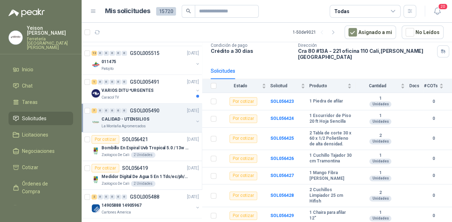
click at [147, 124] on div "La Montaña Agromercados" at bounding box center [148, 127] width 92 height 6
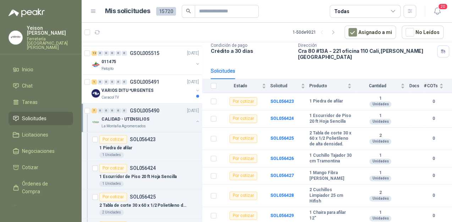
scroll to position [2, 0]
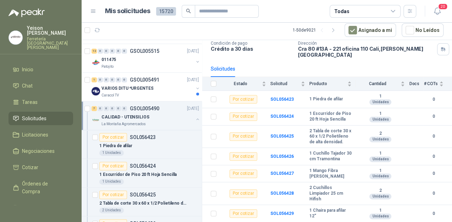
click at [147, 123] on div "La Montaña Agromercados" at bounding box center [148, 124] width 92 height 6
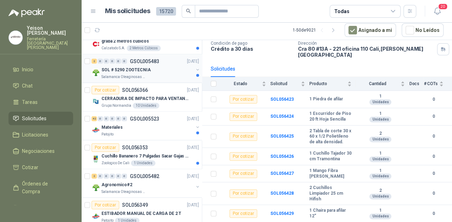
scroll to position [653, 0]
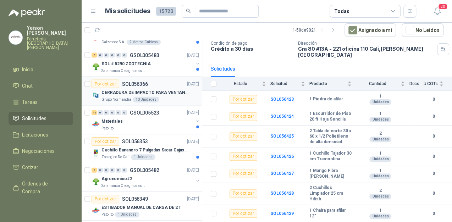
click at [173, 92] on p "CERRADURA DE IMPACTO PARA VENTANAS" at bounding box center [146, 92] width 88 height 7
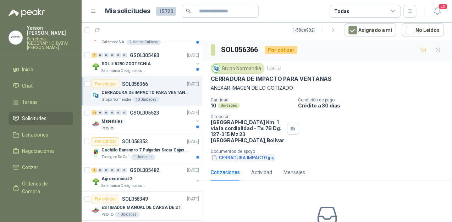
click at [238, 156] on button "CERRADURA IMPACTO.jpg" at bounding box center [243, 157] width 65 height 7
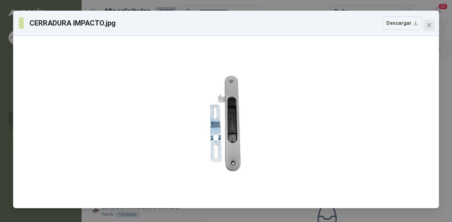
click at [428, 26] on icon "close" at bounding box center [429, 25] width 4 height 4
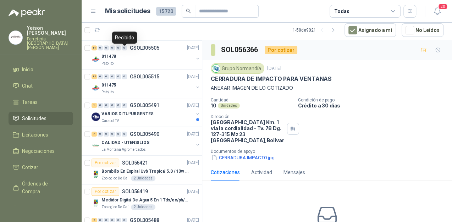
scroll to position [256, 0]
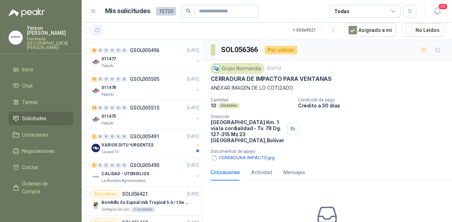
click at [98, 29] on icon "button" at bounding box center [97, 30] width 6 height 6
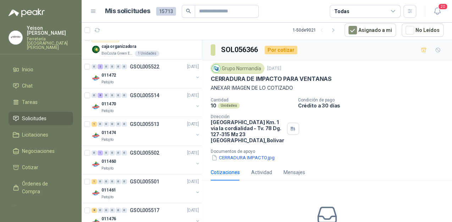
scroll to position [0, 0]
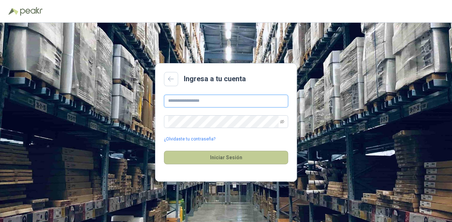
type input "**********"
click at [205, 158] on button "Iniciar Sesión" at bounding box center [226, 157] width 124 height 13
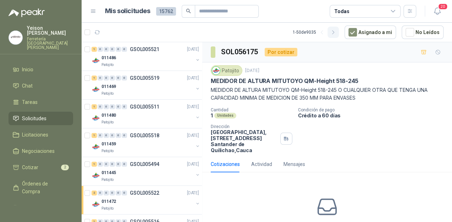
click at [335, 30] on icon "button" at bounding box center [334, 32] width 6 height 6
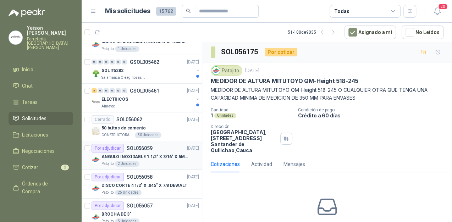
scroll to position [966, 0]
click at [109, 143] on div "Por adjudicar" at bounding box center [108, 147] width 32 height 9
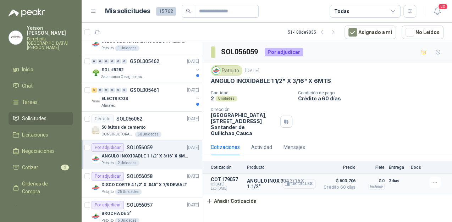
click at [309, 183] on button "Detalles" at bounding box center [299, 184] width 33 height 10
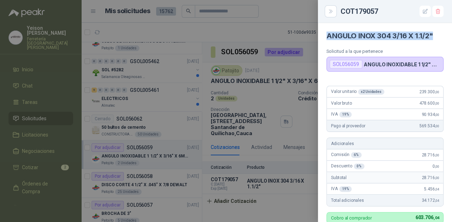
drag, startPoint x: 433, startPoint y: 36, endPoint x: 328, endPoint y: 36, distance: 105.1
click at [328, 36] on h4 "ANGULO INOX 304 3/16 X 1.1/2"" at bounding box center [385, 36] width 117 height 9
copy h4 "ANGULO INOX 304 3/16 X 1.1/2""
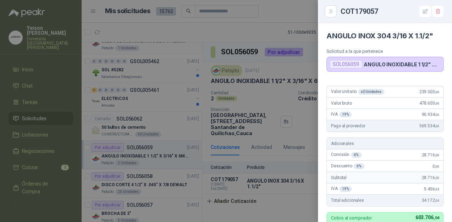
click at [267, 30] on div at bounding box center [226, 111] width 452 height 222
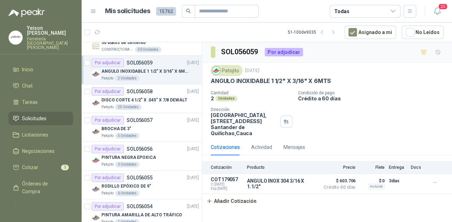
scroll to position [1051, 0]
click at [153, 97] on p "DISCO CORTE 4 1/2" X .045" X 7/8 DEWALT" at bounding box center [145, 100] width 86 height 7
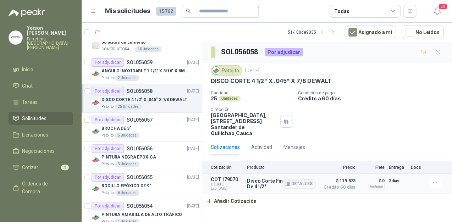
click at [269, 183] on p "Disco Corte Fino Abracol Dp De 41/2"" at bounding box center [281, 183] width 69 height 11
click at [297, 185] on button "Detalles" at bounding box center [299, 184] width 33 height 10
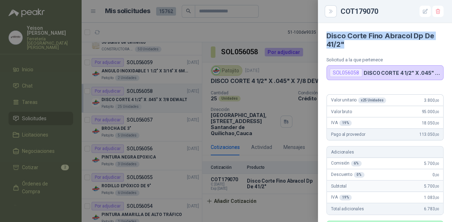
drag, startPoint x: 344, startPoint y: 45, endPoint x: 325, endPoint y: 38, distance: 19.7
click at [325, 38] on article "Disco Corte Fino Abracol Dp De 41/2" Solicitud a la que pertenece SOL056058 DIS…" at bounding box center [385, 51] width 134 height 57
copy h4 "Disco Corte Fino Abracol Dp De 41/2""
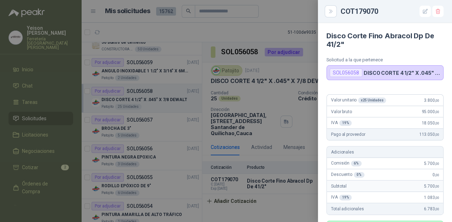
click at [268, 28] on div at bounding box center [226, 111] width 452 height 222
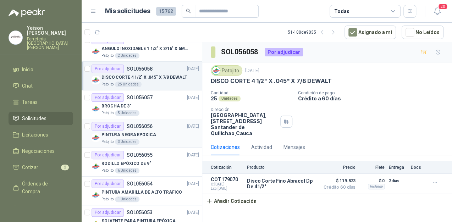
scroll to position [1079, 0]
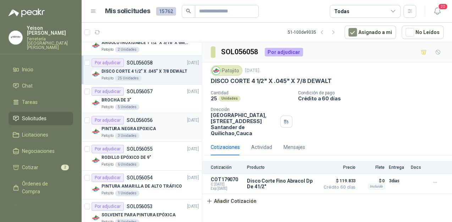
click at [111, 116] on div "Por adjudicar" at bounding box center [108, 120] width 32 height 9
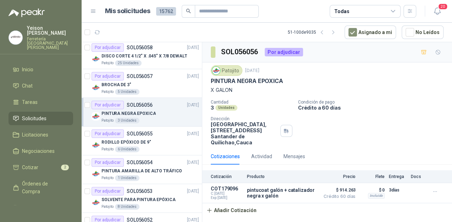
scroll to position [1108, 0]
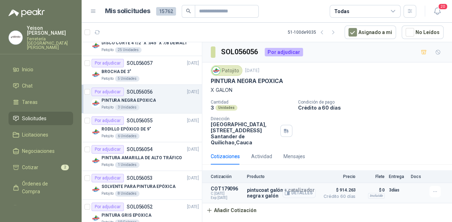
click at [294, 192] on button "Detalles" at bounding box center [299, 194] width 33 height 10
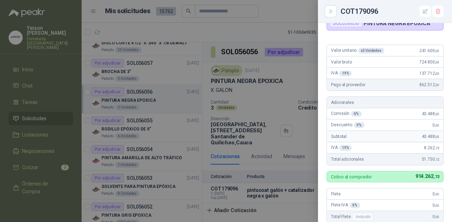
scroll to position [0, 0]
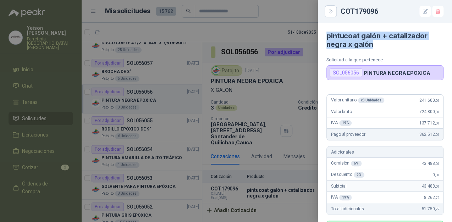
drag, startPoint x: 372, startPoint y: 44, endPoint x: 327, endPoint y: 38, distance: 45.5
click at [327, 38] on h4 "pintucoat galón + catalizador negra x galón" at bounding box center [385, 40] width 117 height 17
copy h4 "pintucoat galón + catalizador negra x galón"
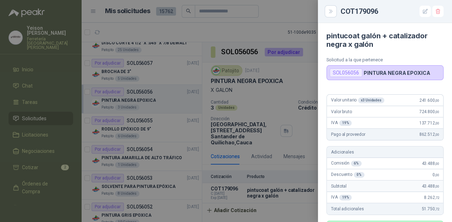
click at [271, 72] on div at bounding box center [226, 111] width 452 height 222
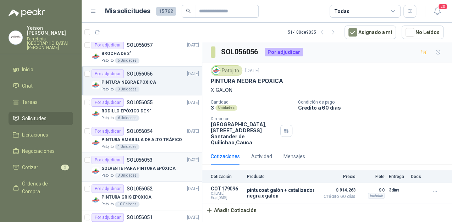
scroll to position [1136, 0]
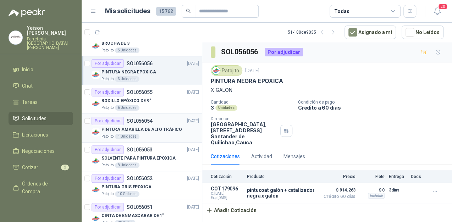
click at [166, 126] on p "PINTURA AMARILLA DE ALTO TRÁFICO" at bounding box center [142, 129] width 81 height 7
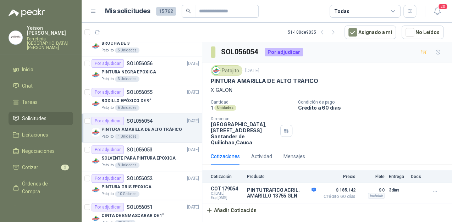
click at [117, 118] on div "Por adjudicar" at bounding box center [108, 121] width 32 height 9
click at [267, 194] on p "PINTUTRAFICO ACRIL. AMARILLO 13755 GLN" at bounding box center [281, 192] width 69 height 11
click at [287, 194] on icon "button" at bounding box center [287, 193] width 5 height 5
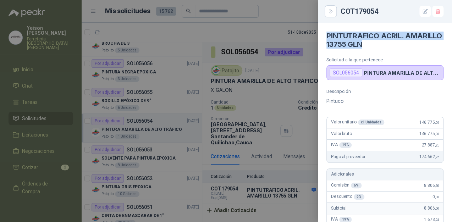
drag, startPoint x: 401, startPoint y: 43, endPoint x: 326, endPoint y: 37, distance: 75.2
click at [326, 37] on article "PINTUTRAFICO ACRIL. AMARILLO 13755 GLN Solicitud a la que pertenece SOL056054 P…" at bounding box center [385, 51] width 134 height 57
copy h4 "PINTUTRAFICO ACRIL. AMARILLO 13755 GLN"
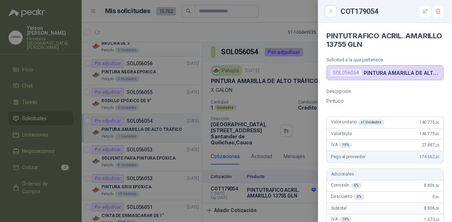
click at [284, 97] on div at bounding box center [226, 111] width 452 height 222
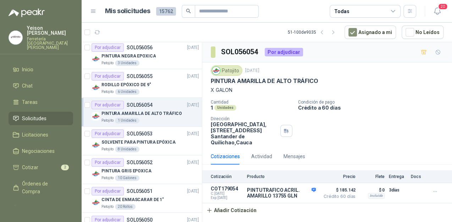
scroll to position [1165, 0]
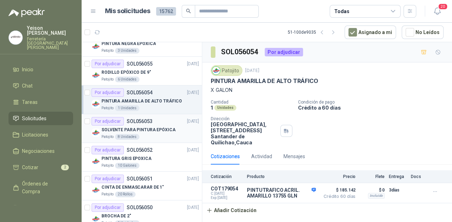
click at [141, 127] on p "SOLVENTE PARA PINTURA EPÓXICA" at bounding box center [139, 130] width 74 height 7
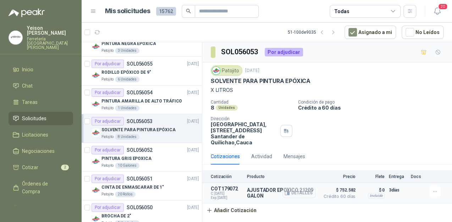
click at [295, 190] on button "Detalles" at bounding box center [299, 194] width 33 height 10
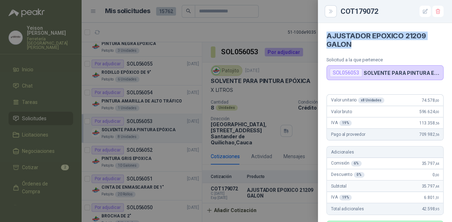
drag, startPoint x: 354, startPoint y: 45, endPoint x: 325, endPoint y: 33, distance: 31.7
click at [325, 33] on article "AJUSTADOR EPOXICO 21209 GALON Solicitud a la que pertenece SOL056053 SOLVENTE P…" at bounding box center [385, 51] width 134 height 57
copy h4 "AJUSTADOR EPOXICO 21209 GALON"
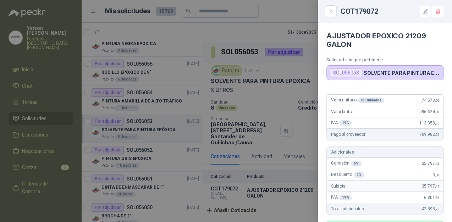
click at [304, 88] on div at bounding box center [226, 111] width 452 height 222
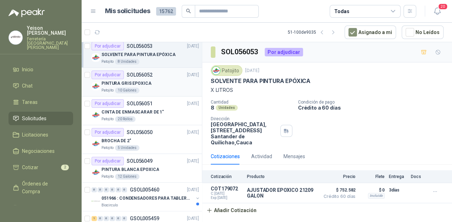
scroll to position [1250, 0]
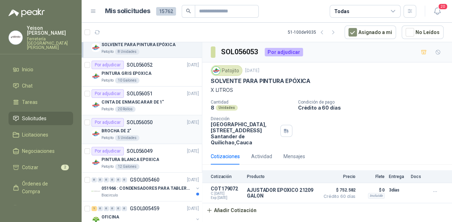
click at [117, 120] on div "Por adjudicar" at bounding box center [108, 122] width 32 height 9
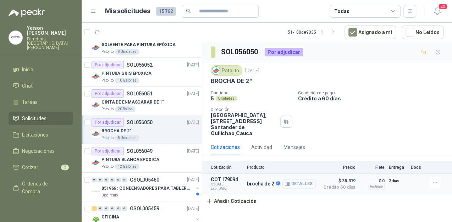
click at [294, 182] on button "Detalles" at bounding box center [299, 184] width 33 height 10
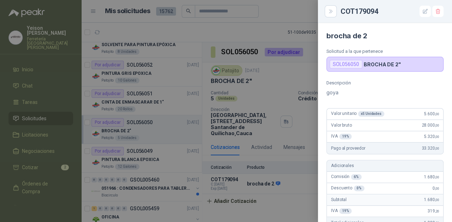
click at [227, 123] on div at bounding box center [226, 111] width 452 height 222
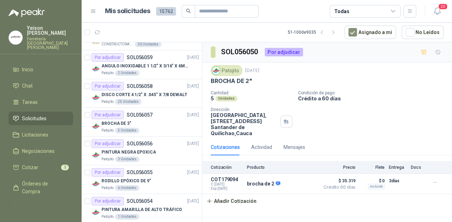
scroll to position [1051, 0]
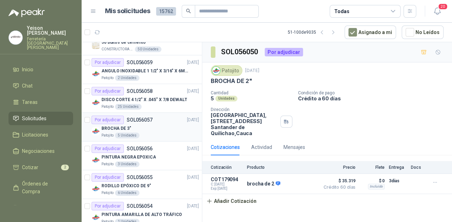
click at [115, 119] on div "Por adjudicar" at bounding box center [108, 120] width 32 height 9
click at [293, 184] on button "Detalles" at bounding box center [299, 184] width 33 height 10
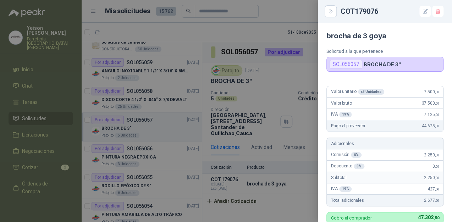
click at [256, 93] on div at bounding box center [226, 111] width 452 height 222
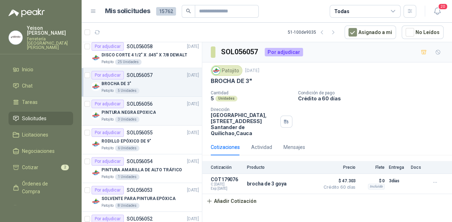
scroll to position [1108, 0]
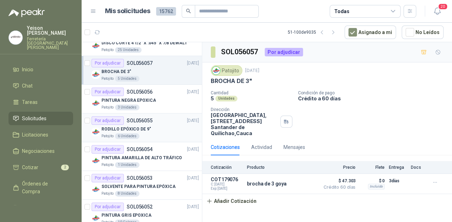
click at [113, 119] on div "Por adjudicar" at bounding box center [108, 120] width 32 height 9
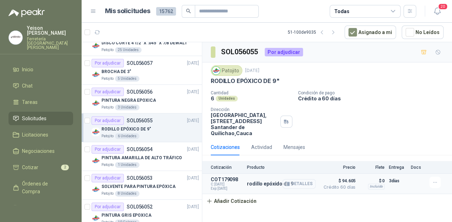
click at [304, 184] on button "Detalles" at bounding box center [299, 184] width 33 height 10
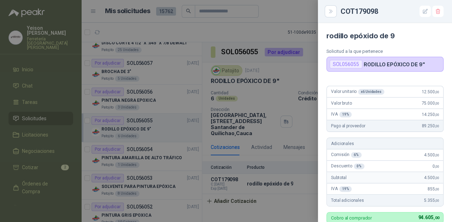
click at [212, 22] on div at bounding box center [226, 111] width 452 height 222
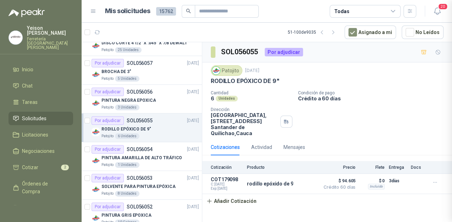
scroll to position [215, 0]
click at [94, 31] on icon "button" at bounding box center [97, 32] width 6 height 6
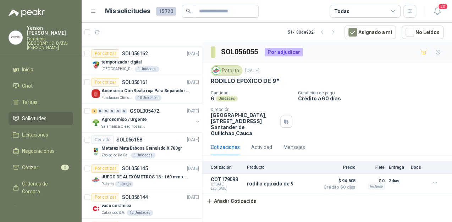
scroll to position [0, 0]
